Goal: Task Accomplishment & Management: Complete application form

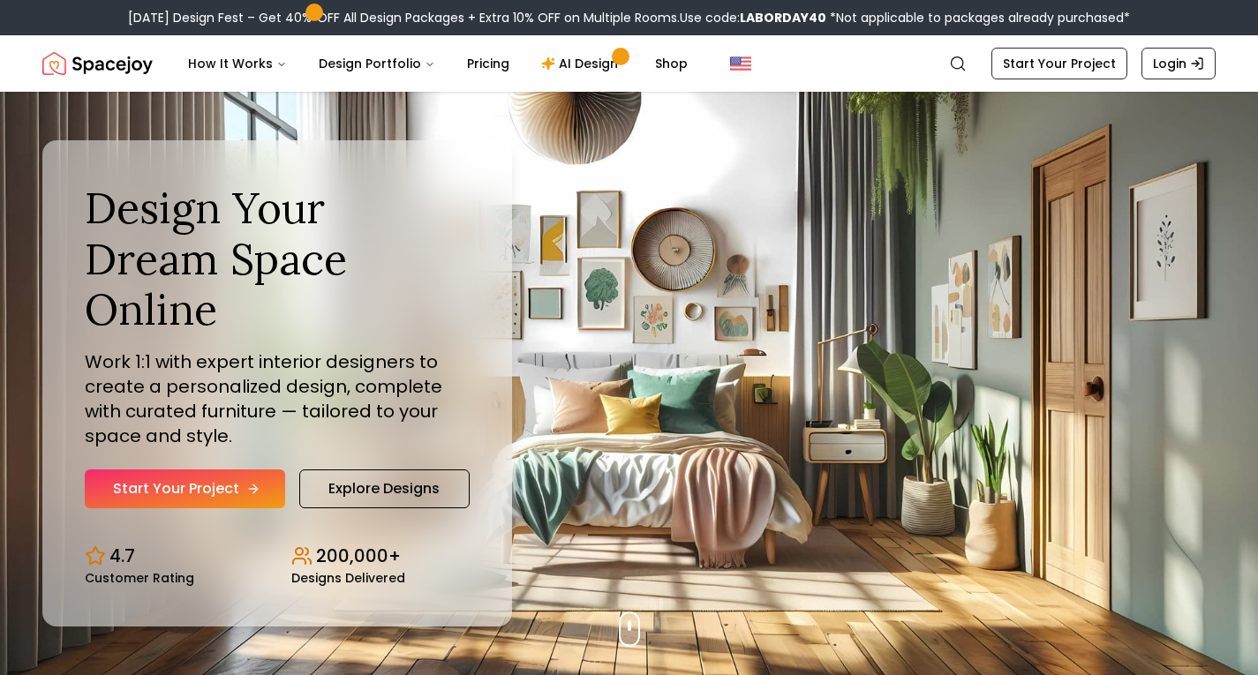
click at [160, 477] on link "Start Your Project" at bounding box center [185, 489] width 200 height 39
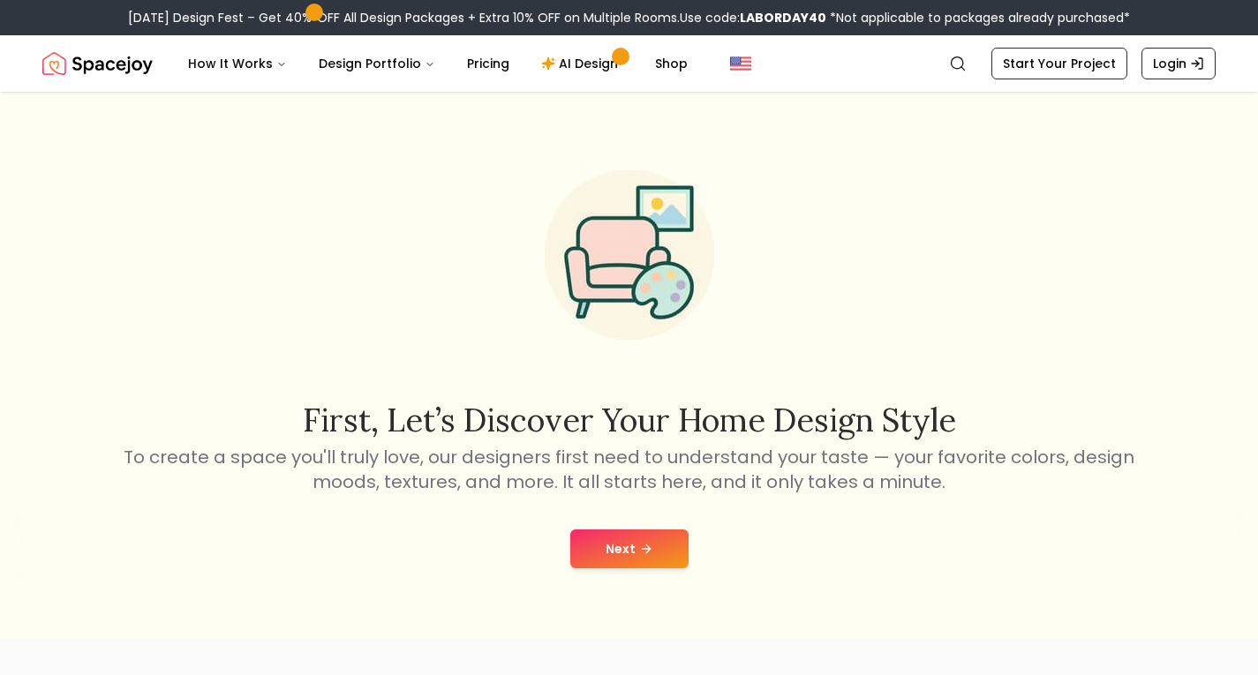
click at [599, 521] on div "Next" at bounding box center [629, 548] width 1230 height 67
click at [600, 529] on div "Next" at bounding box center [629, 548] width 1230 height 67
click at [606, 535] on button "Next" at bounding box center [629, 549] width 118 height 39
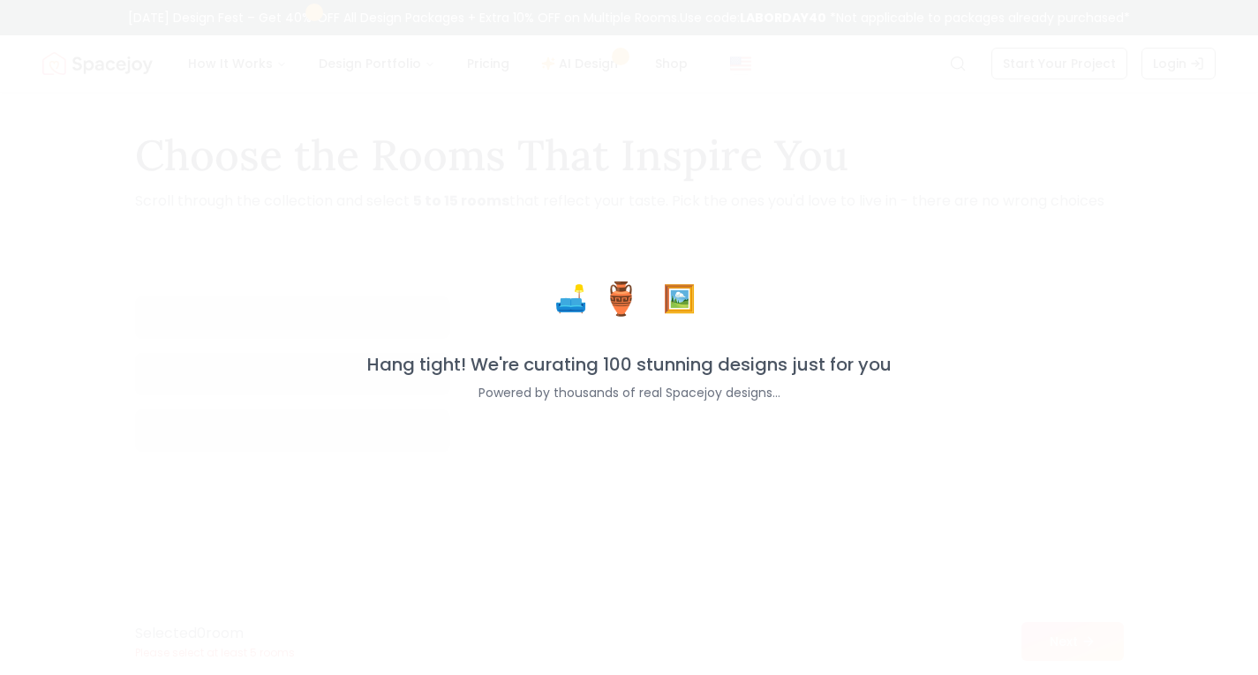
scroll to position [128, 0]
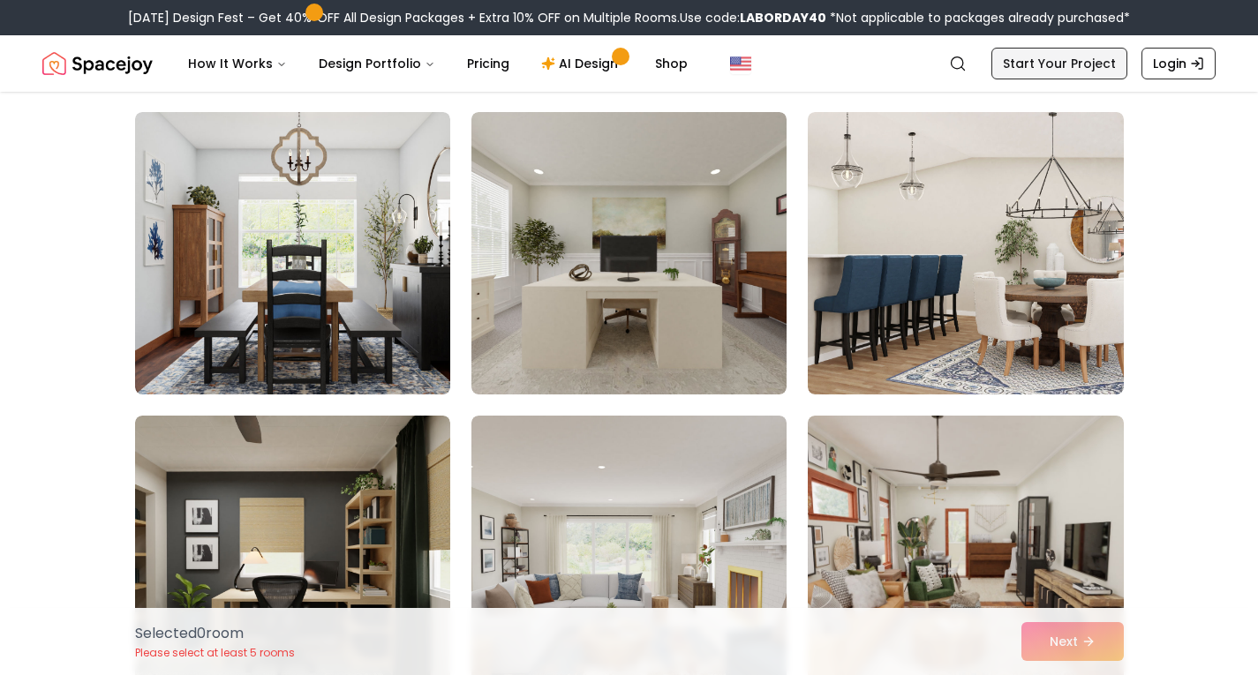
click at [1043, 55] on link "Start Your Project" at bounding box center [1059, 64] width 136 height 32
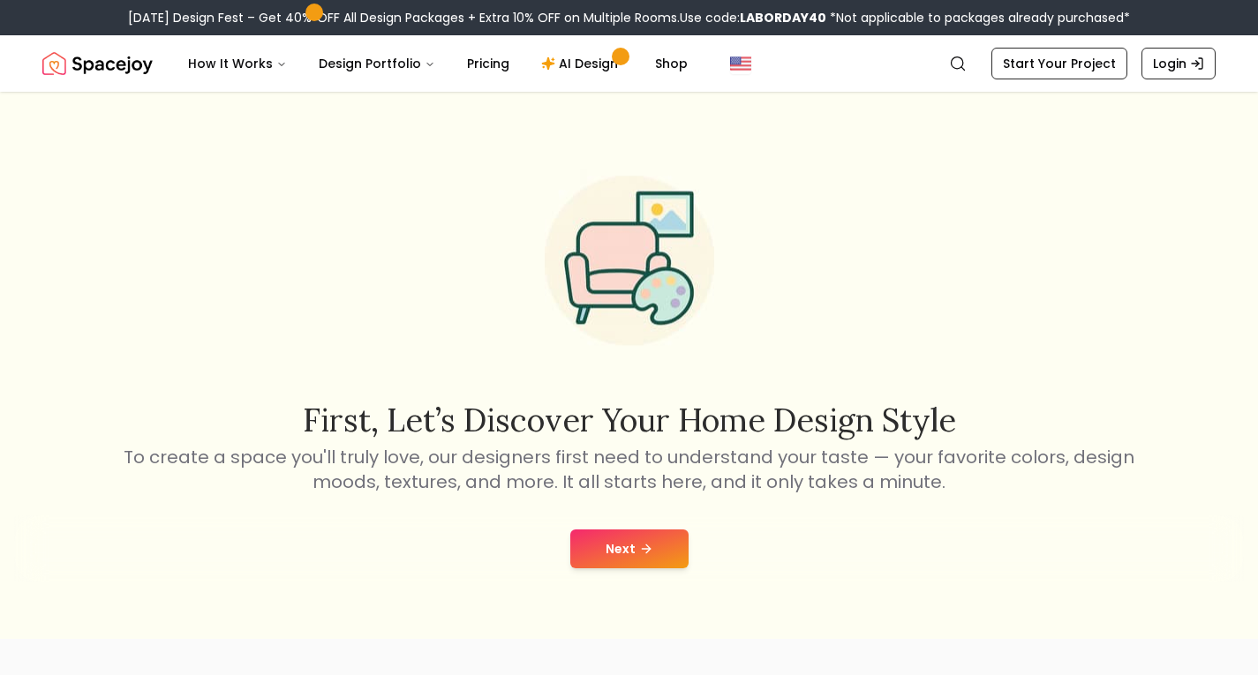
click at [653, 557] on button "Next" at bounding box center [629, 549] width 118 height 39
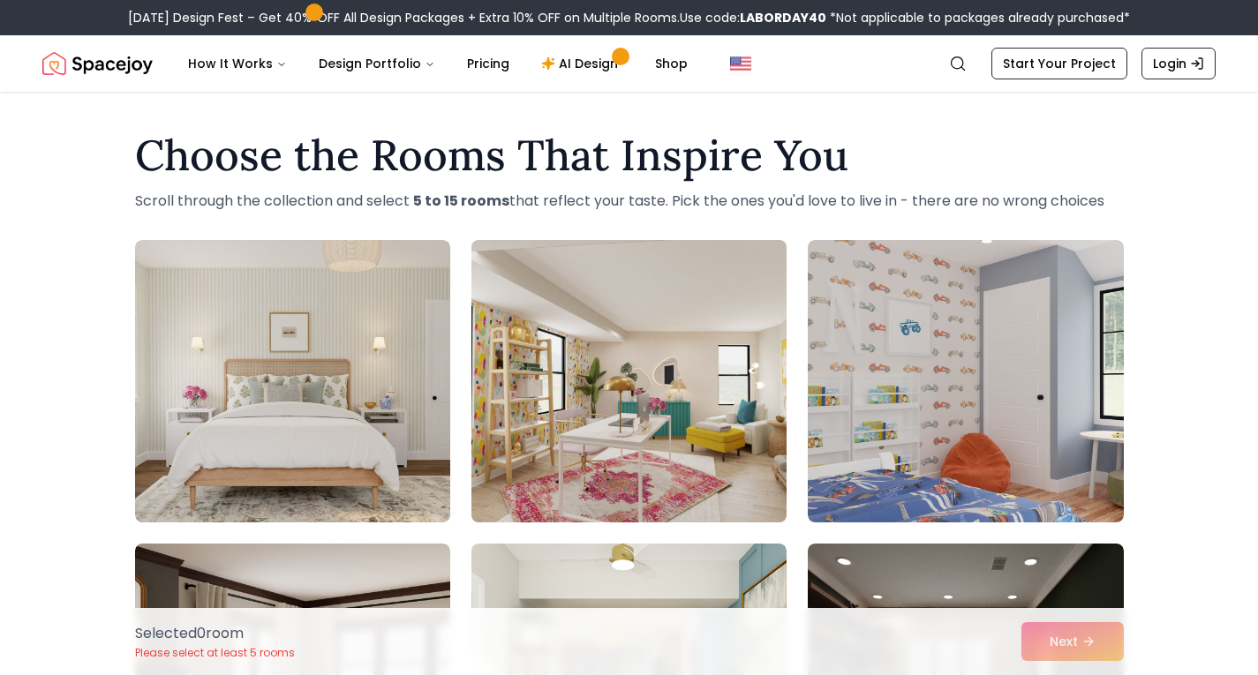
scroll to position [306, 0]
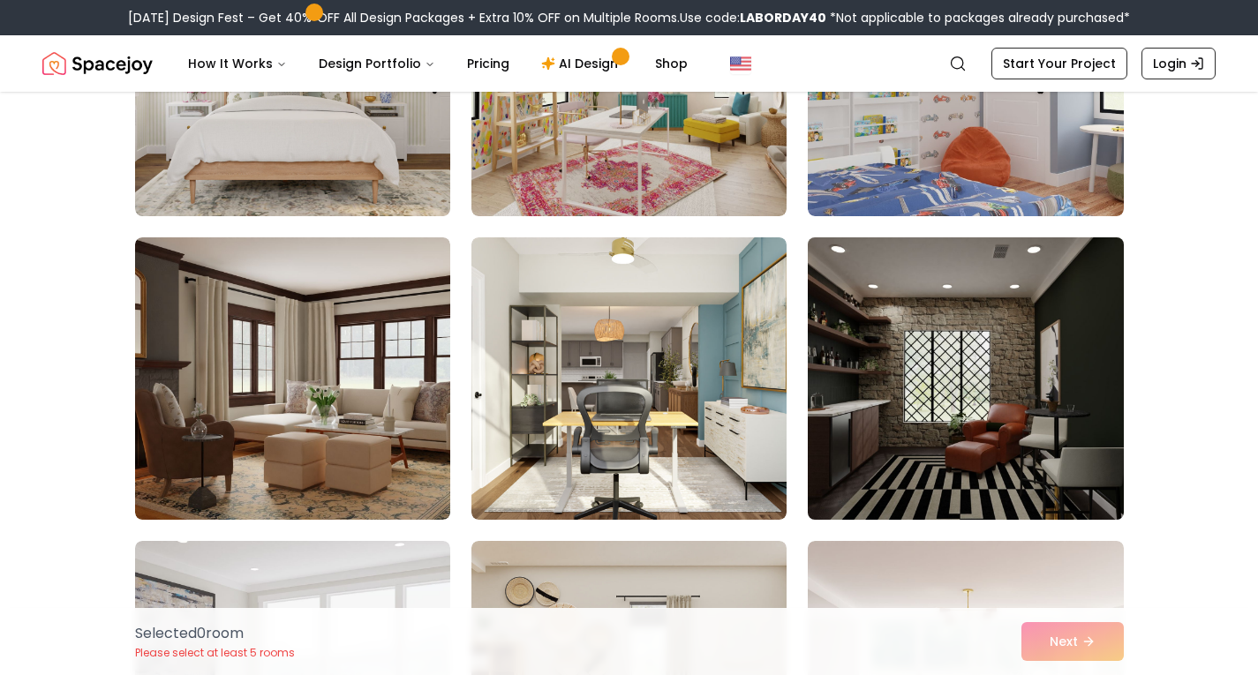
click at [1006, 368] on img at bounding box center [965, 378] width 331 height 297
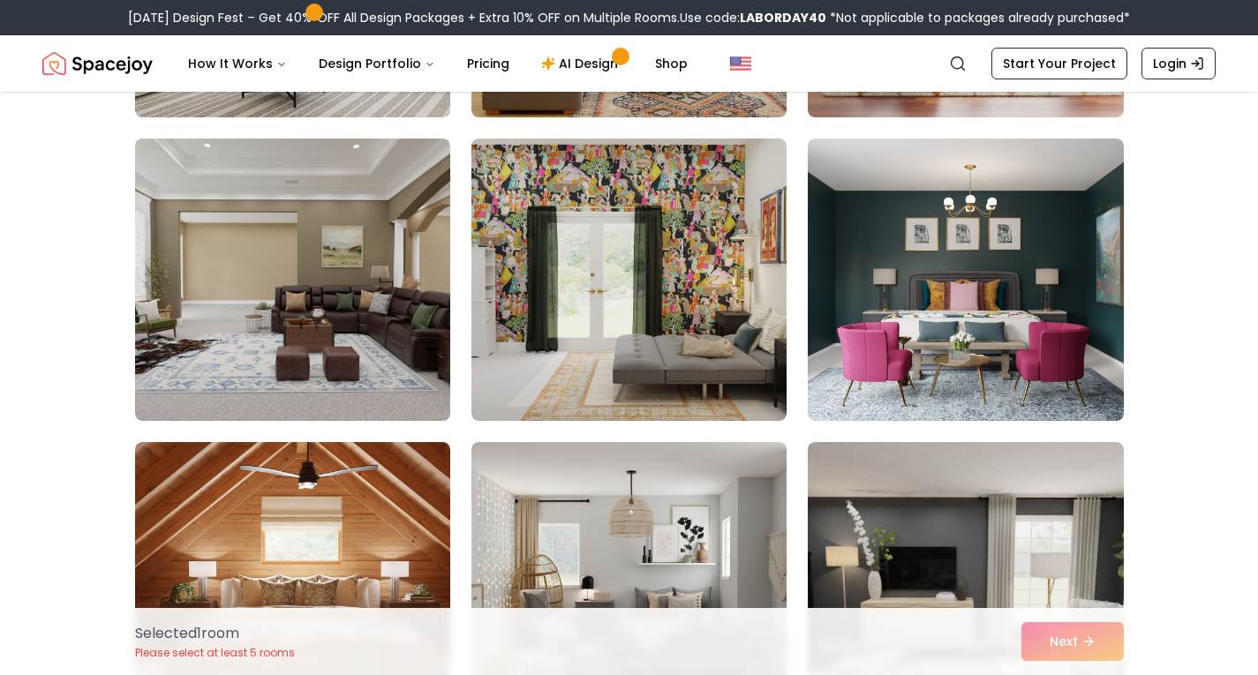
scroll to position [1065, 0]
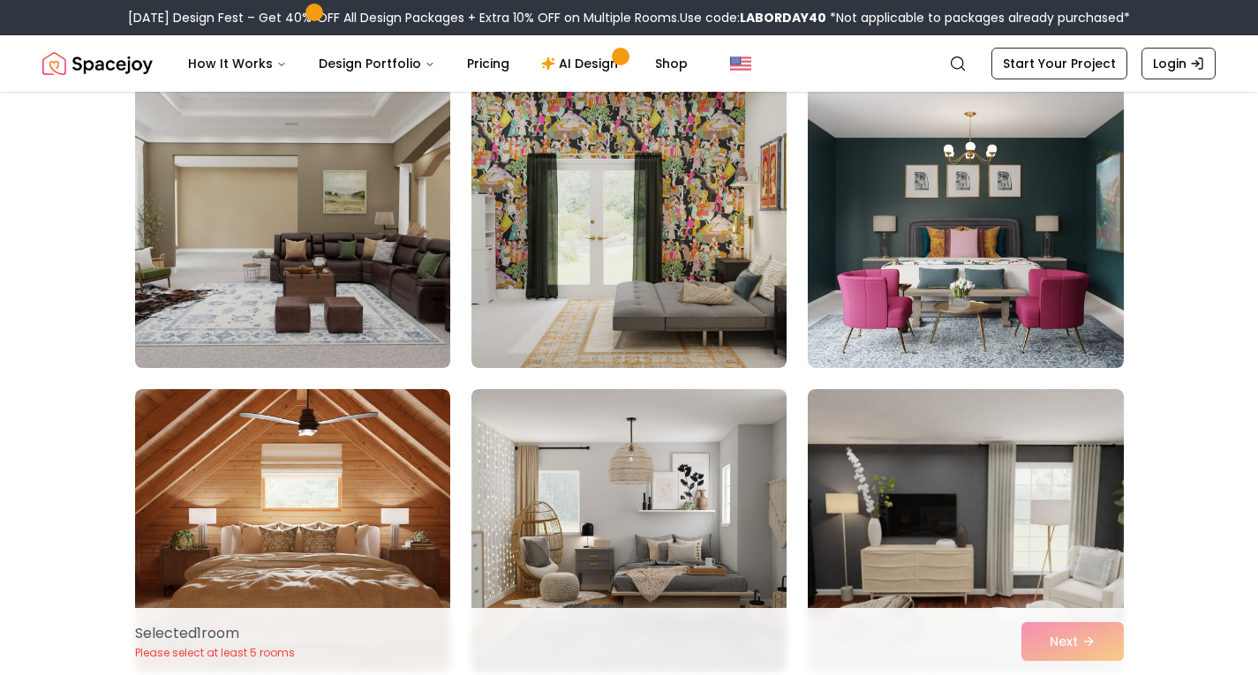
click at [355, 267] on img at bounding box center [292, 227] width 331 height 297
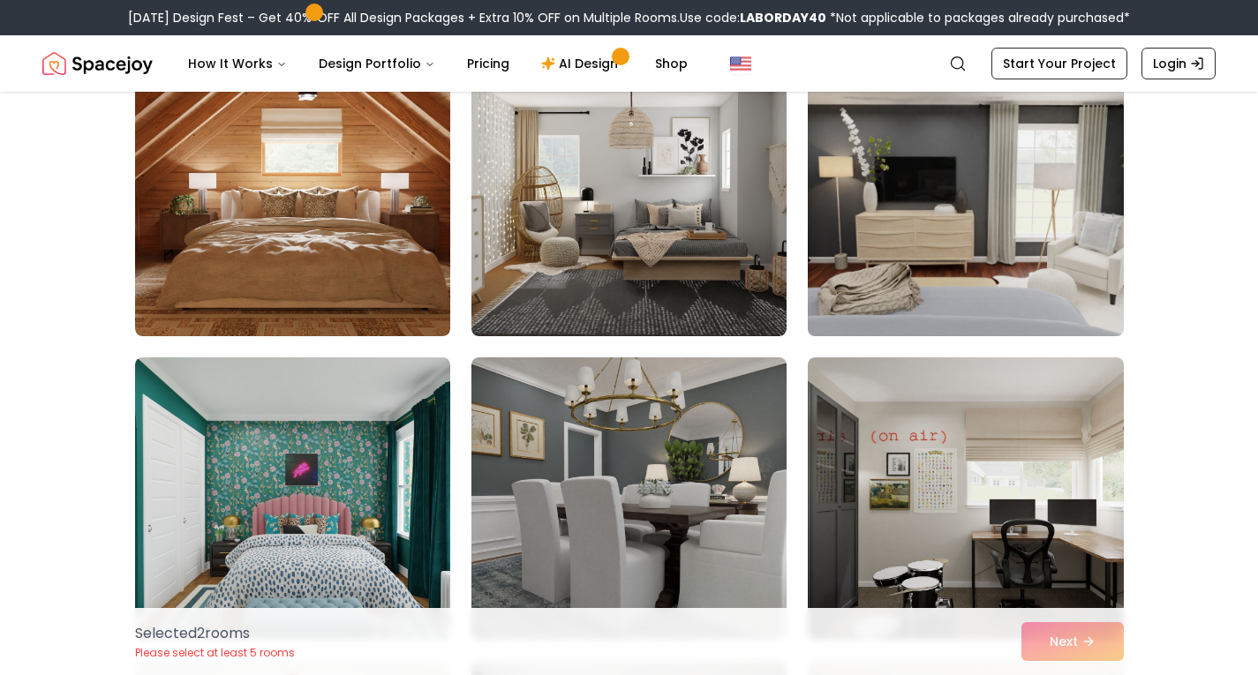
scroll to position [1406, 0]
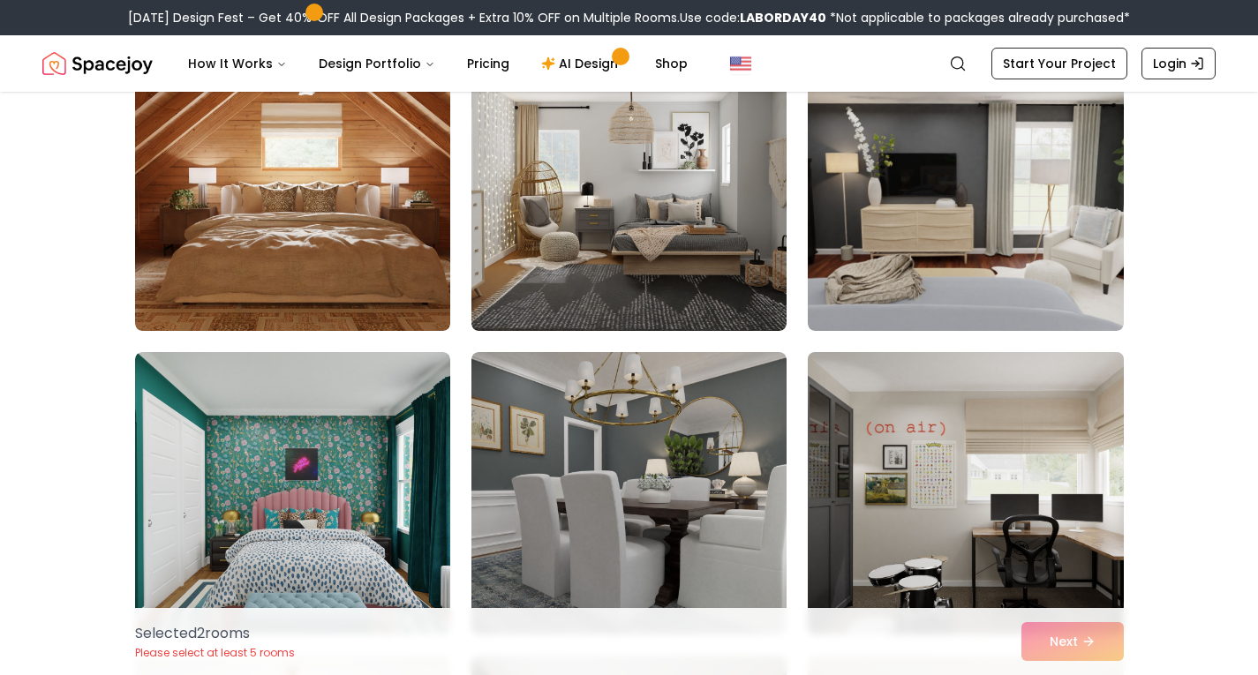
click at [979, 527] on img at bounding box center [965, 493] width 331 height 297
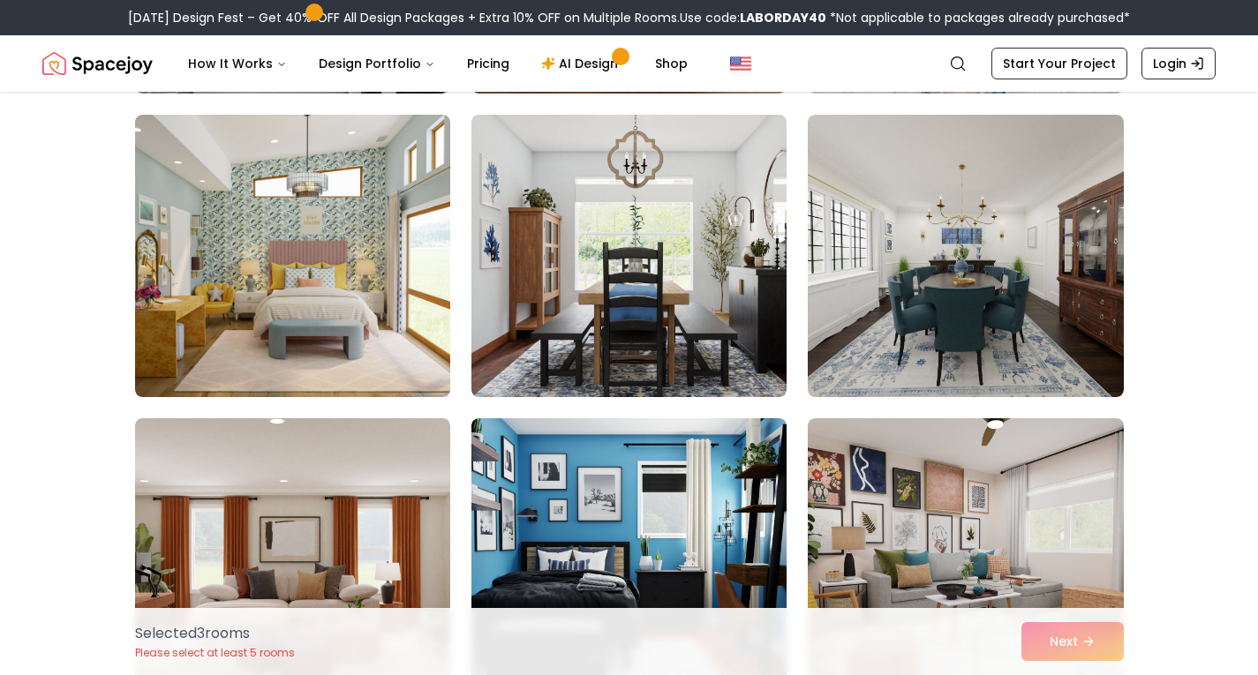
scroll to position [2885, 0]
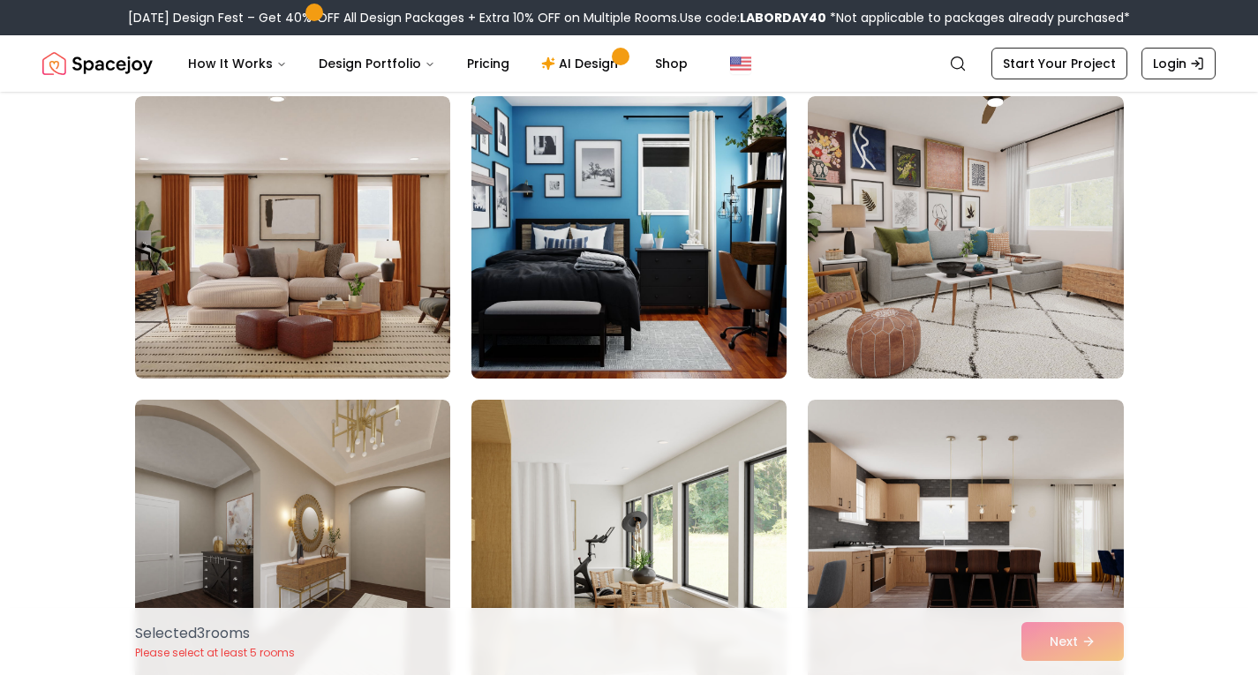
click at [699, 275] on img at bounding box center [628, 237] width 331 height 297
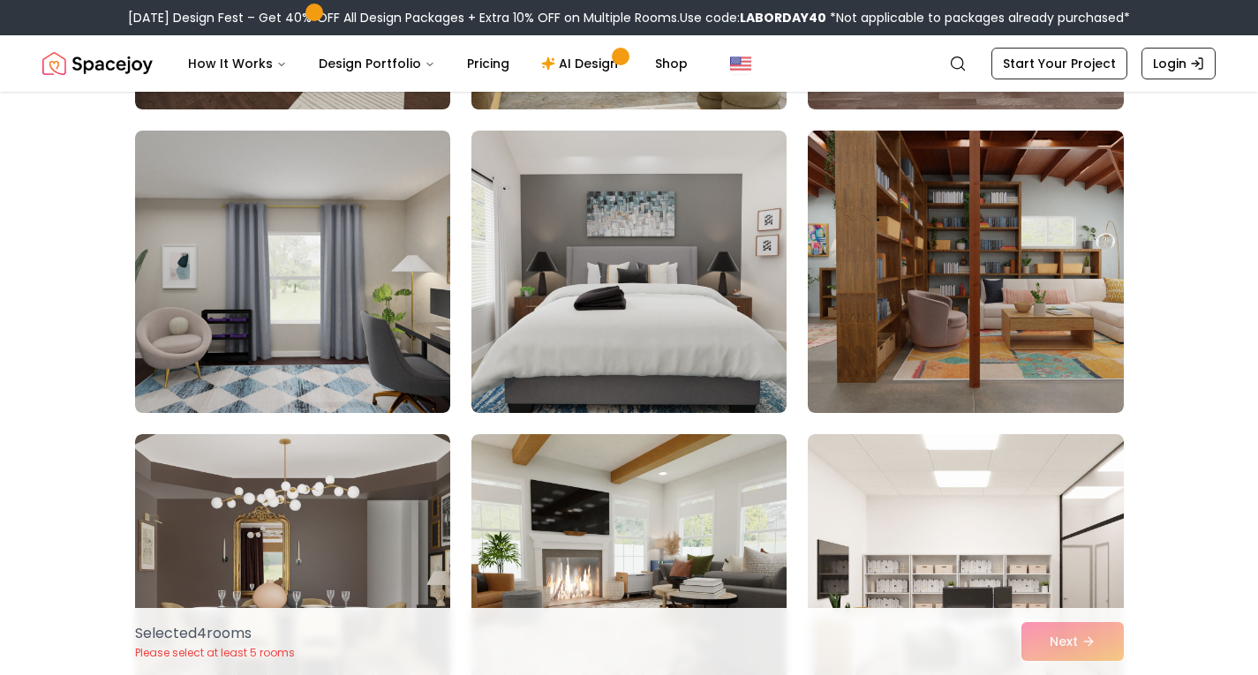
scroll to position [3757, 0]
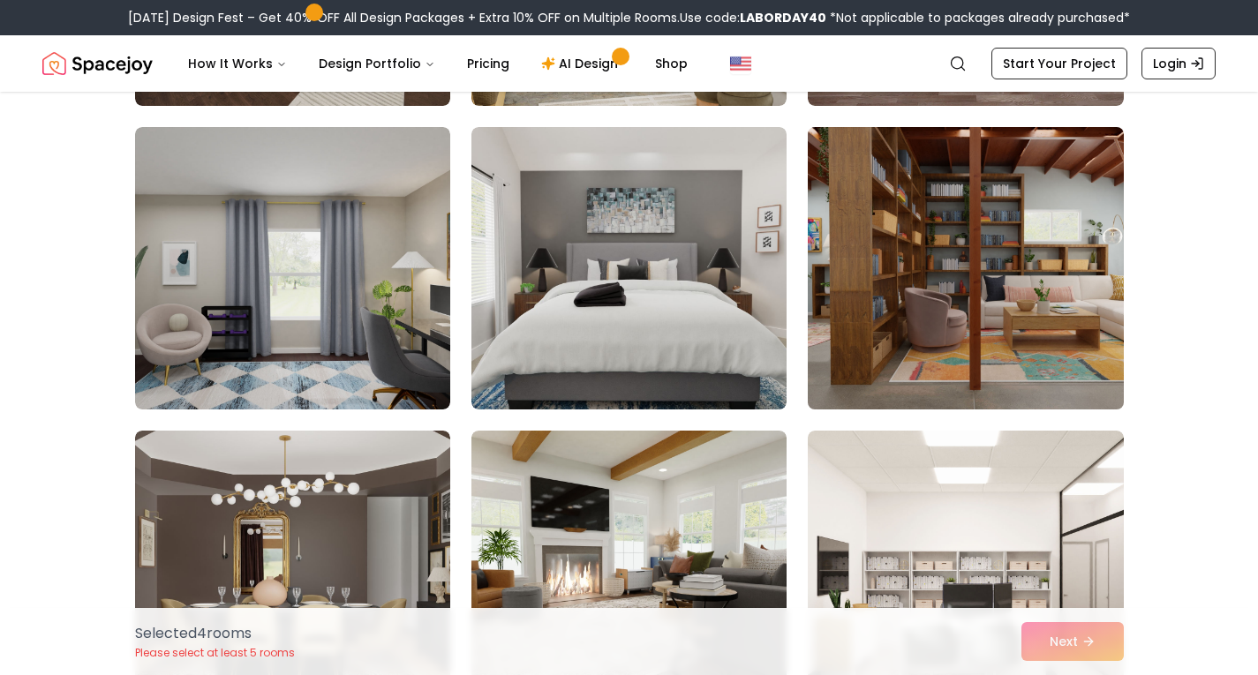
click at [944, 209] on img at bounding box center [965, 268] width 331 height 297
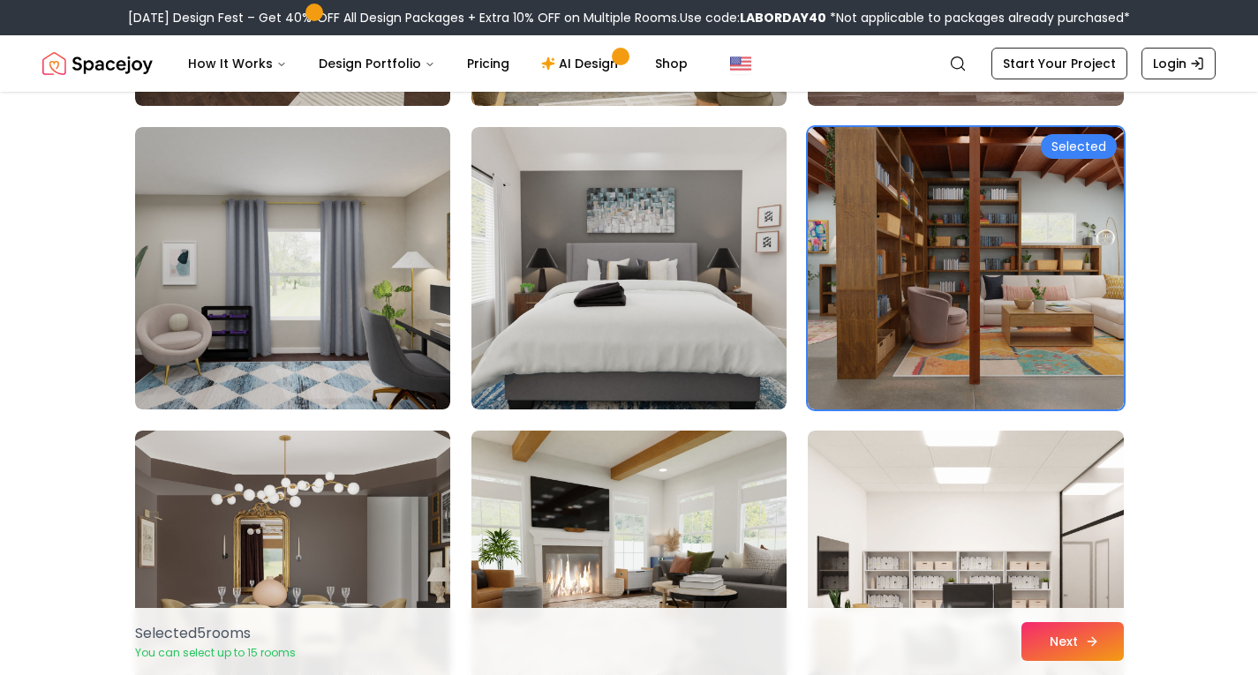
click at [1075, 658] on button "Next" at bounding box center [1072, 641] width 102 height 39
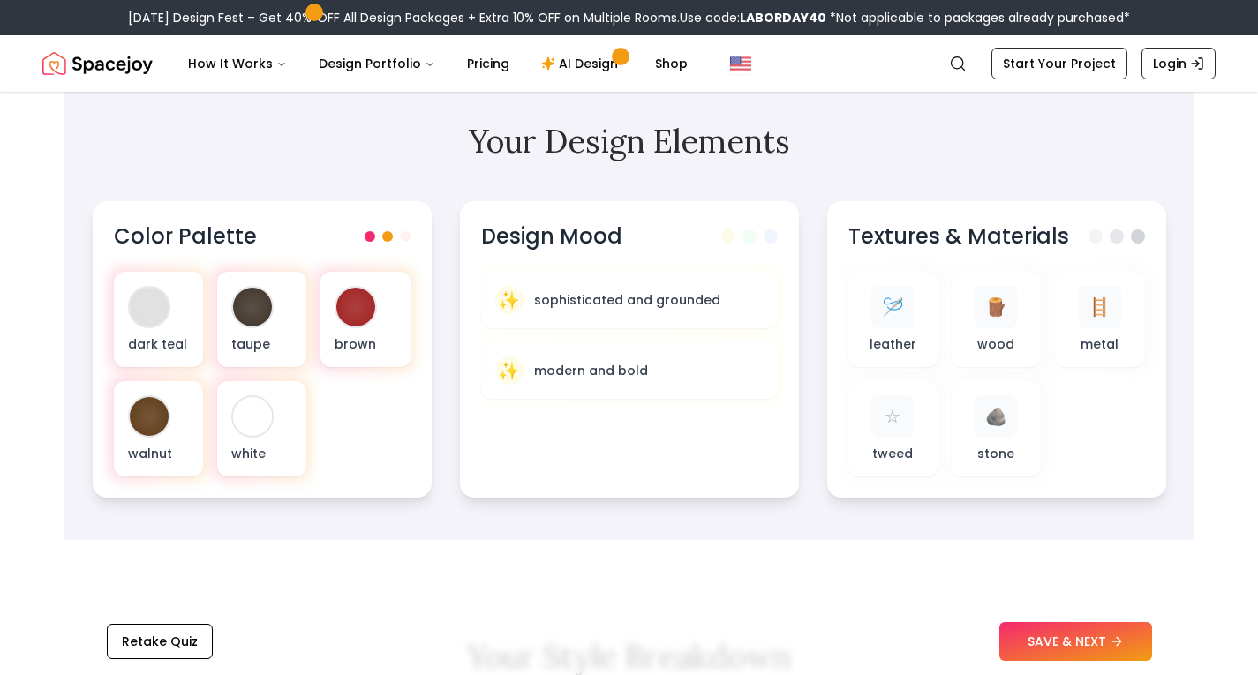
scroll to position [593, 0]
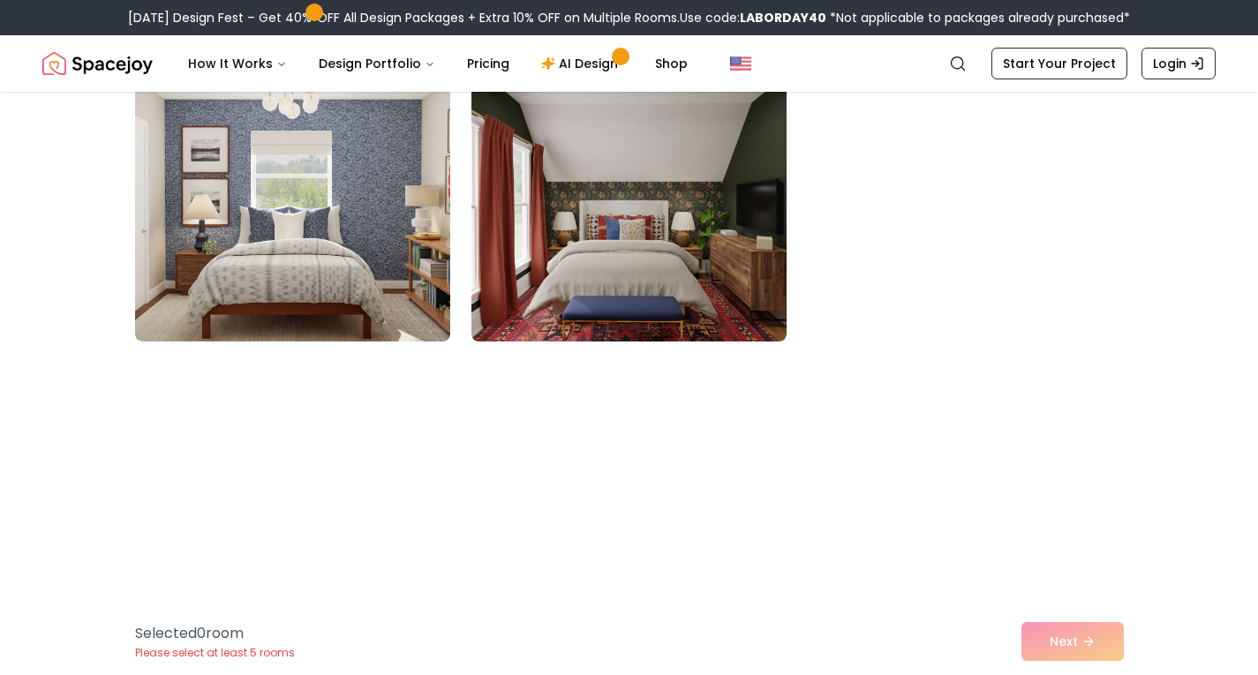
scroll to position [1230, 0]
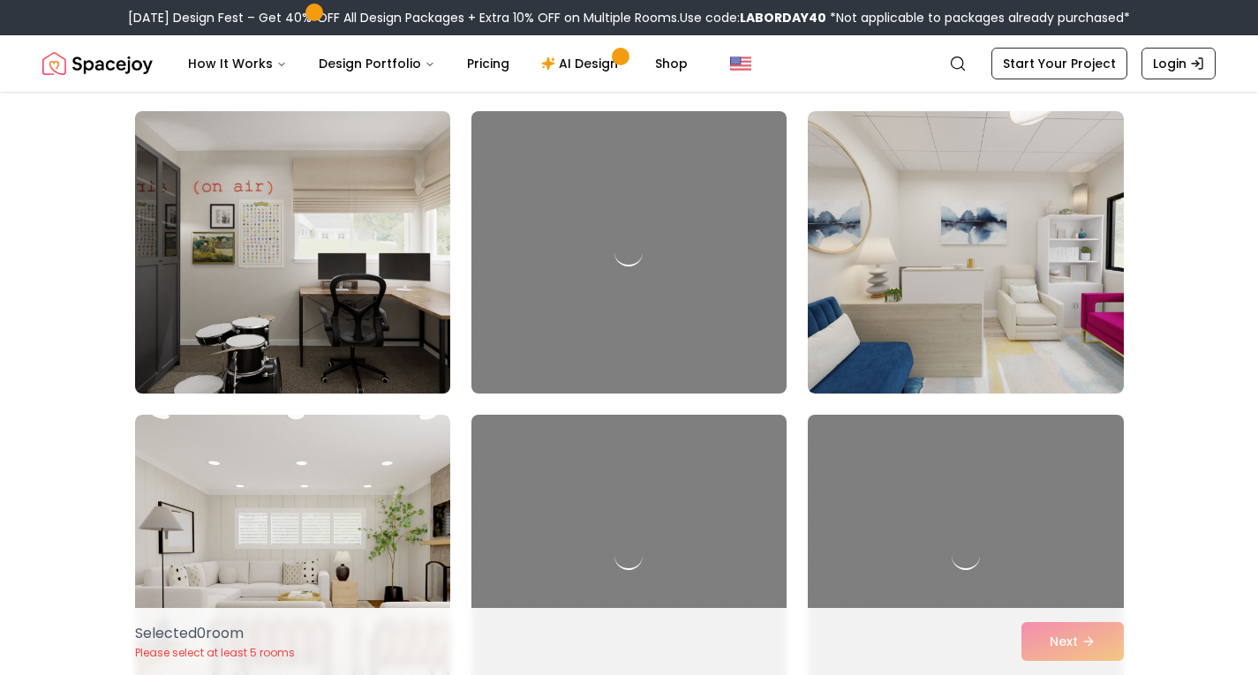
scroll to position [128, 0]
